Goal: Information Seeking & Learning: Find specific fact

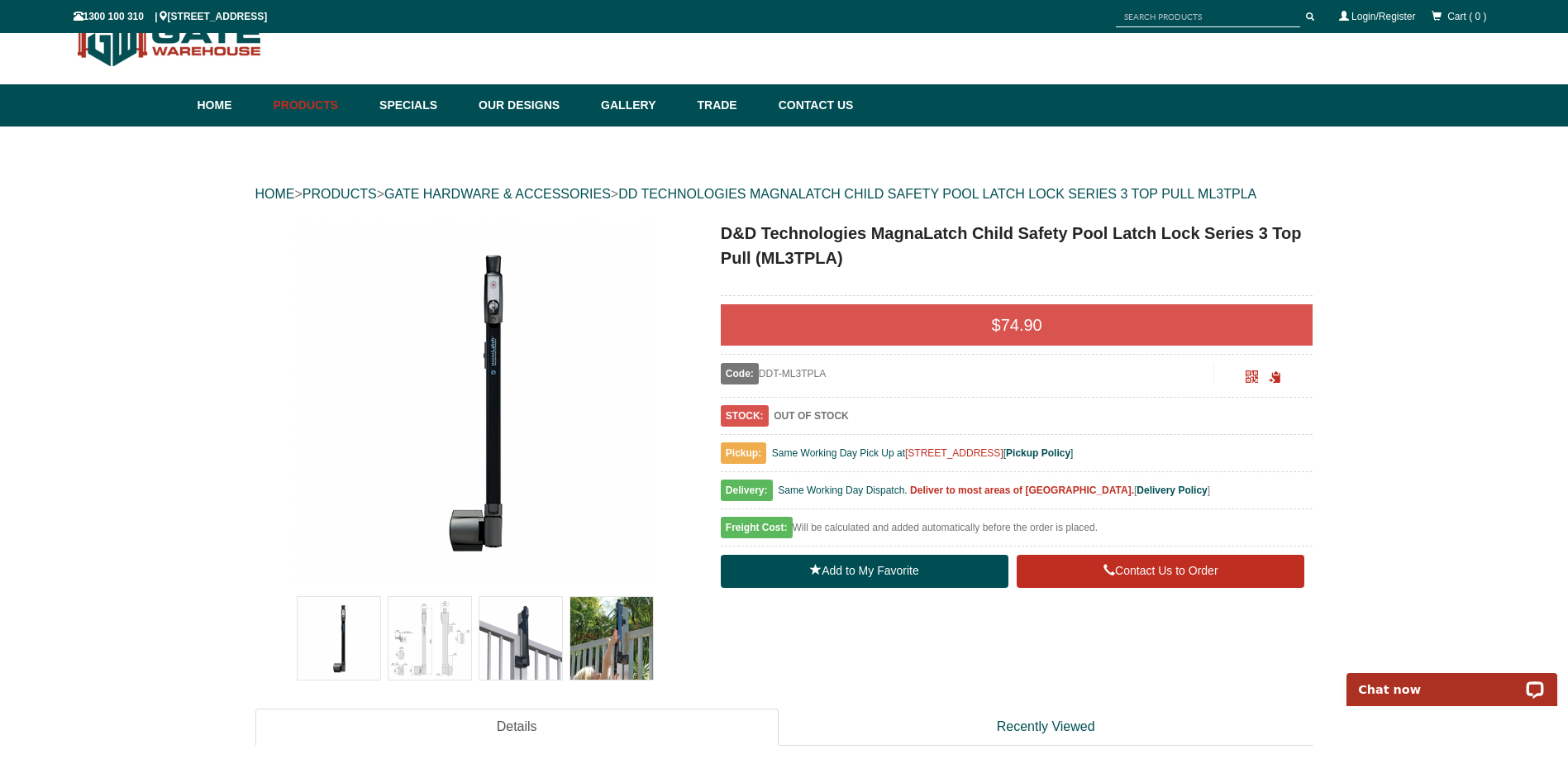
click at [1219, 20] on input "text" at bounding box center [1208, 17] width 184 height 20
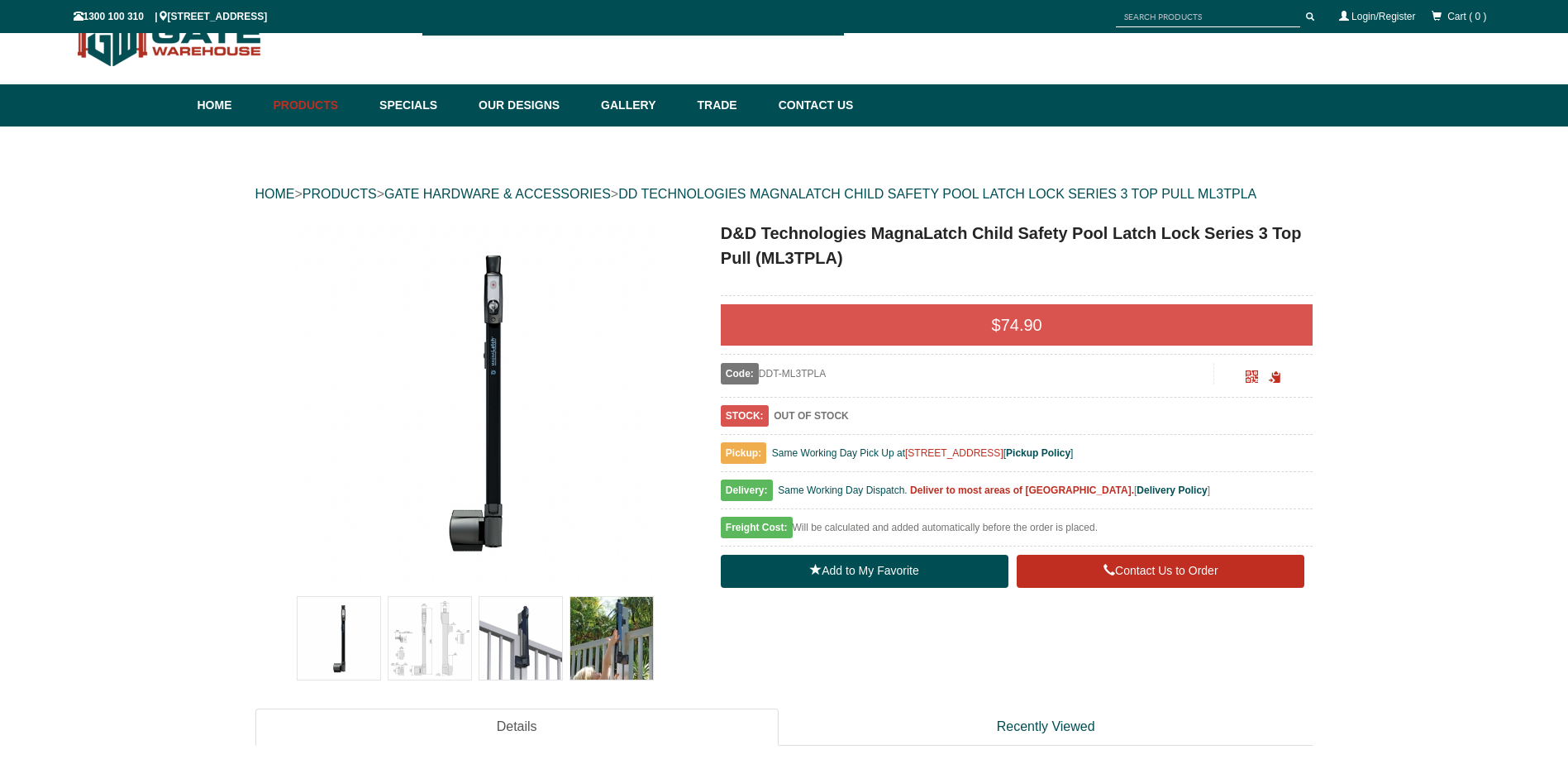
paste input "ML3TP"
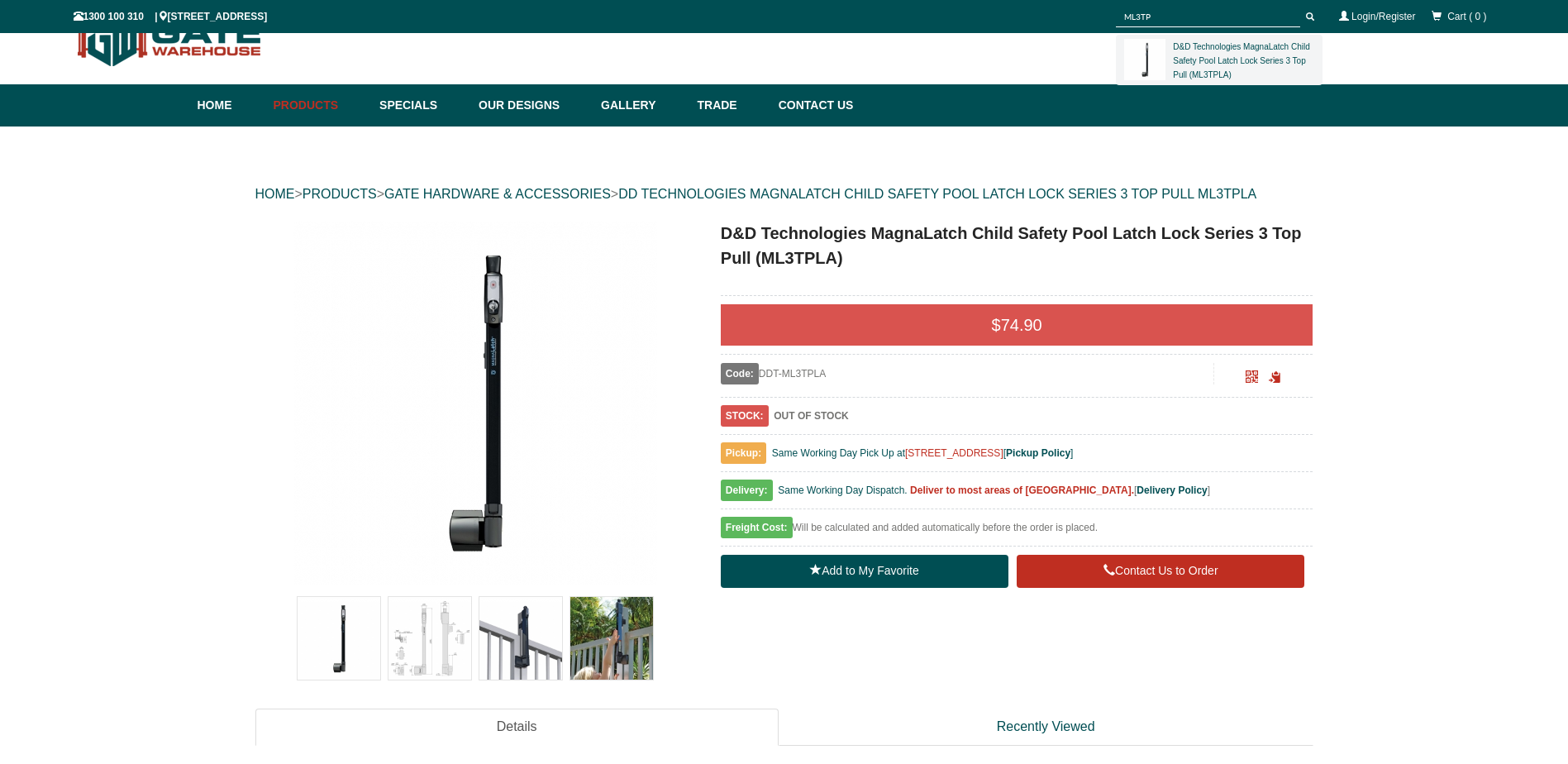
type input "ML3TP"
click at [1297, 7] on button "submit" at bounding box center [1309, 17] width 25 height 20
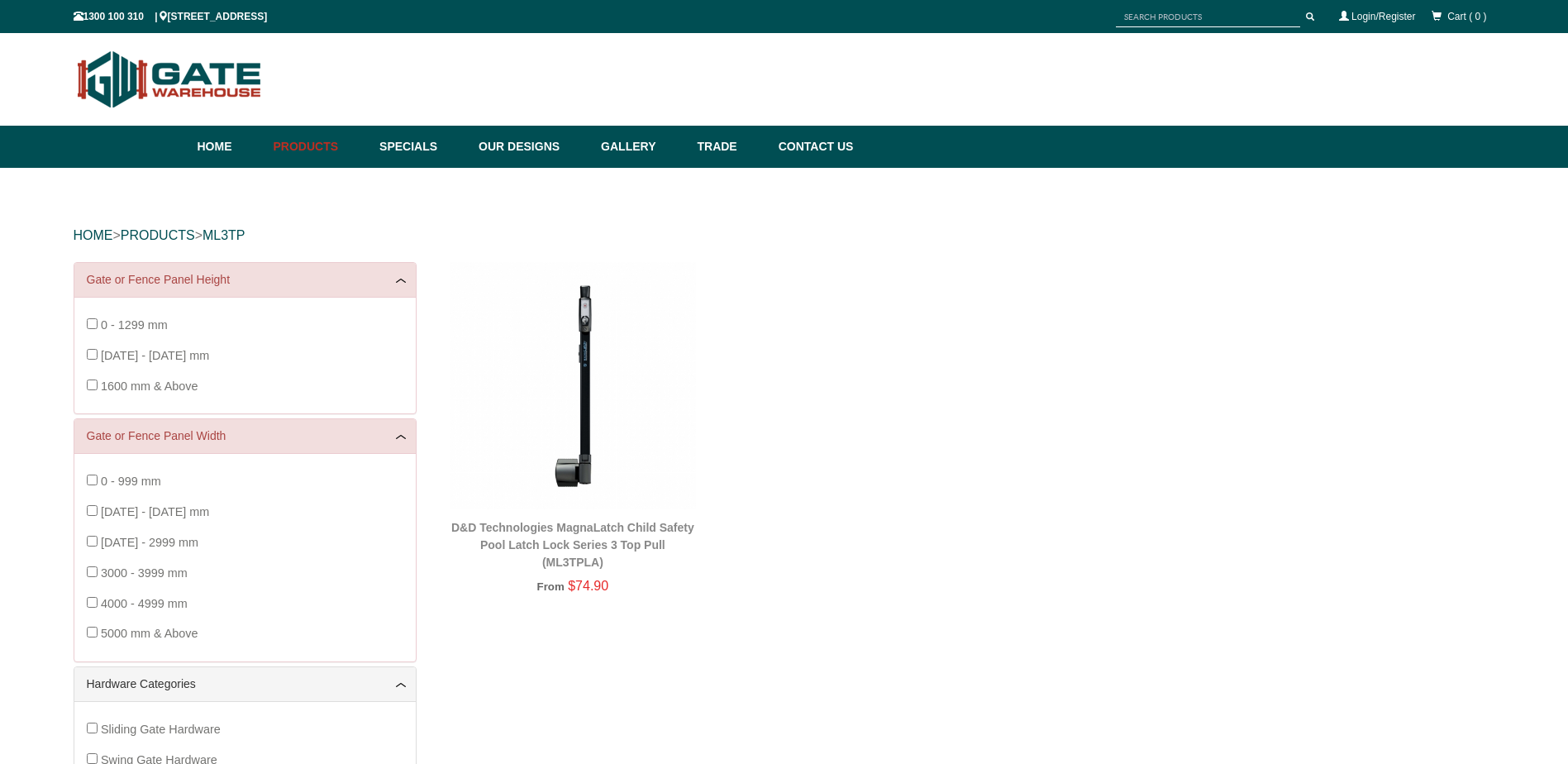
click at [1196, 11] on input "text" at bounding box center [1208, 17] width 184 height 20
paste input "TCA1L2S3BT"
type input "TCA1L2S3BT"
click at [1307, 14] on span "submit" at bounding box center [1309, 16] width 8 height 8
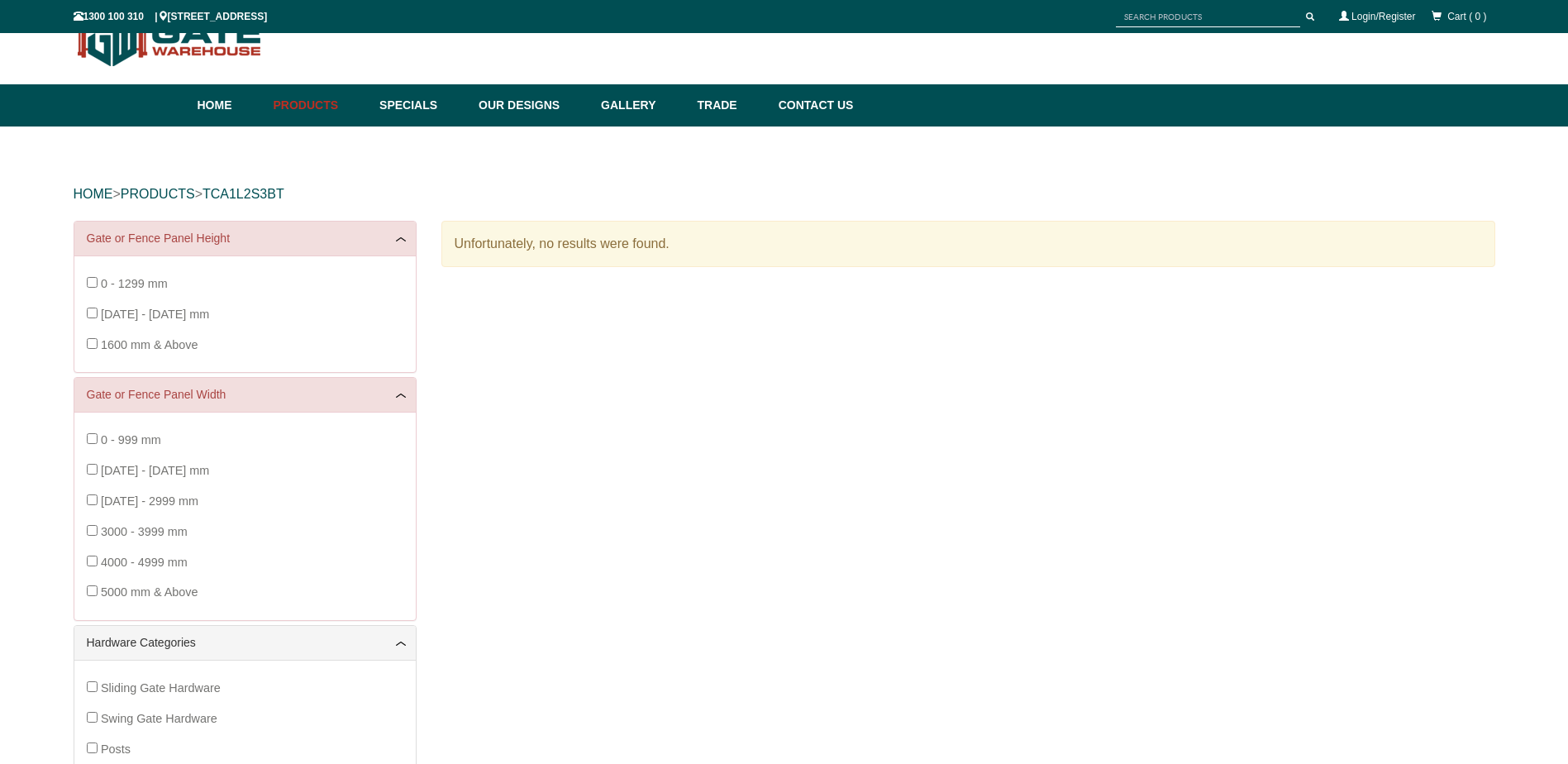
click at [1189, 14] on input "text" at bounding box center [1208, 17] width 184 height 20
paste input "TCHDCAPS3"
type input "TCHDCAPS3"
click at [1310, 19] on span "submit" at bounding box center [1309, 16] width 8 height 8
